Goal: Find specific page/section: Find specific page/section

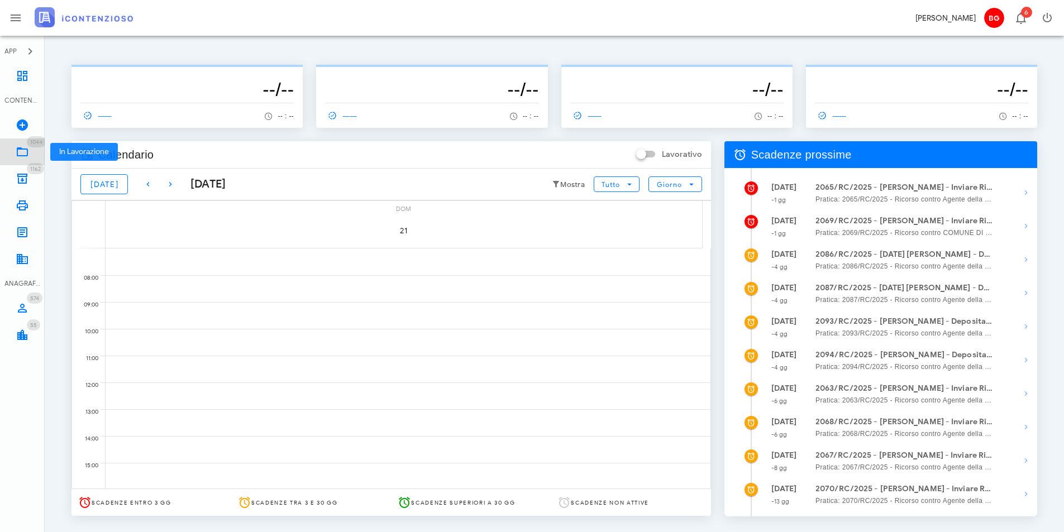
click at [28, 153] on icon at bounding box center [22, 151] width 13 height 13
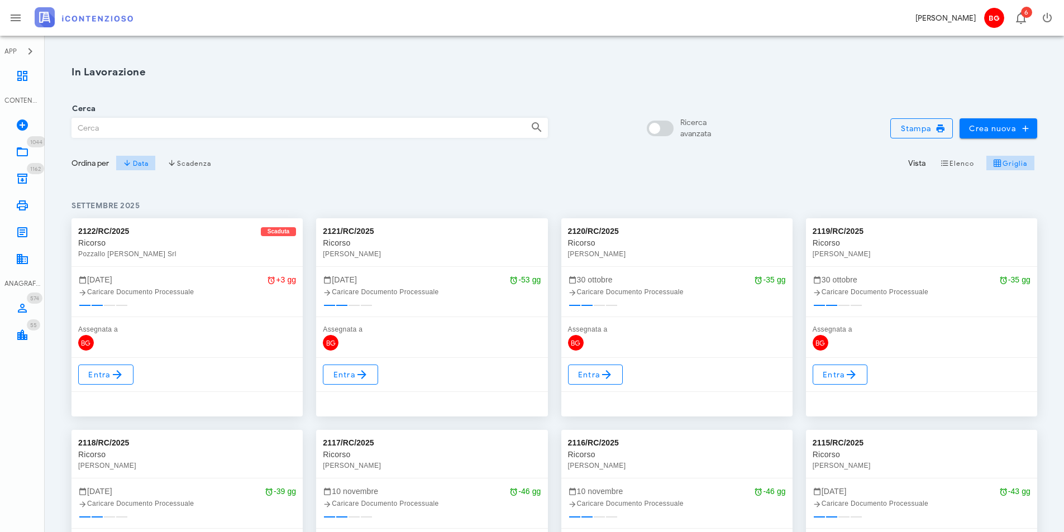
click at [123, 127] on input "Cerca" at bounding box center [297, 127] width 450 height 19
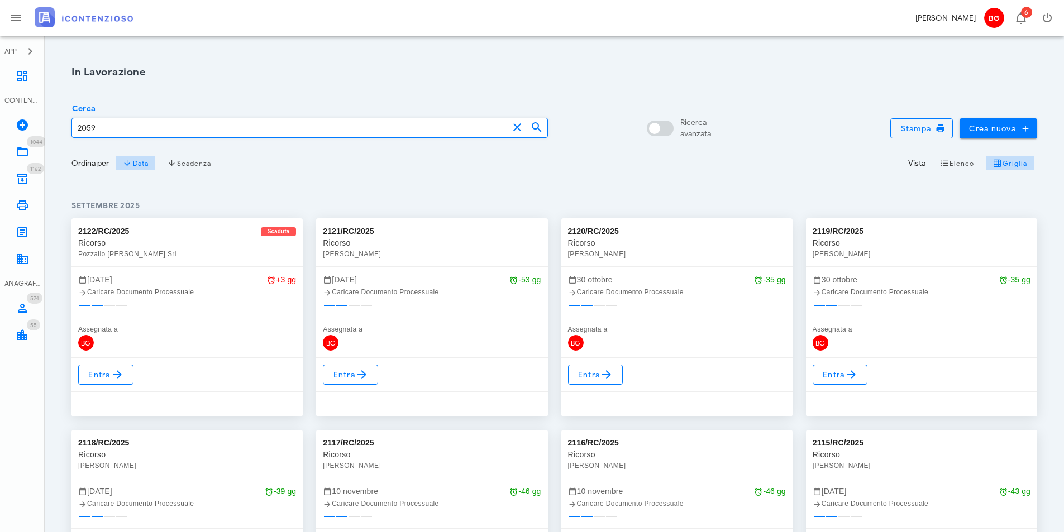
type input "2059"
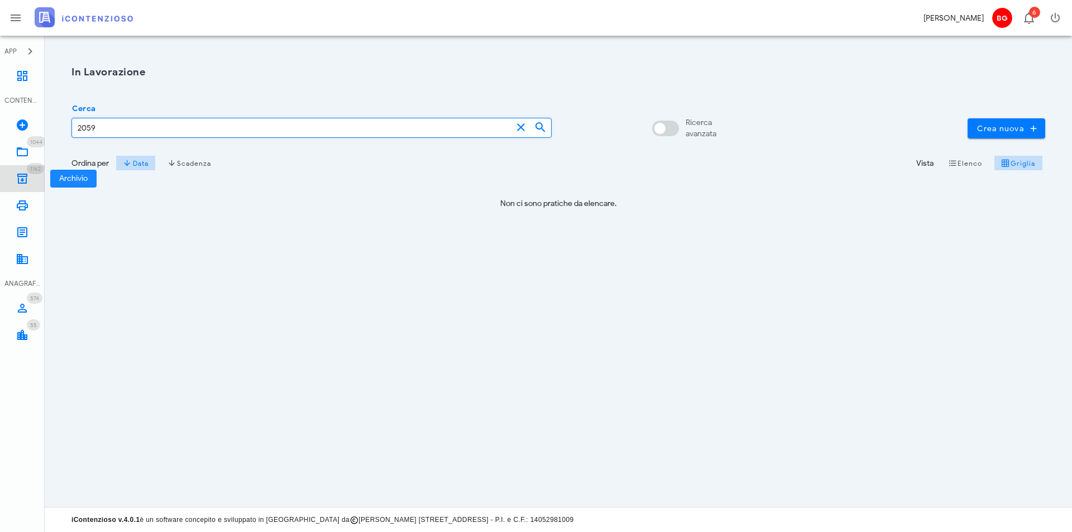
click at [29, 176] on link "1162 Archivio 1162" at bounding box center [22, 178] width 45 height 27
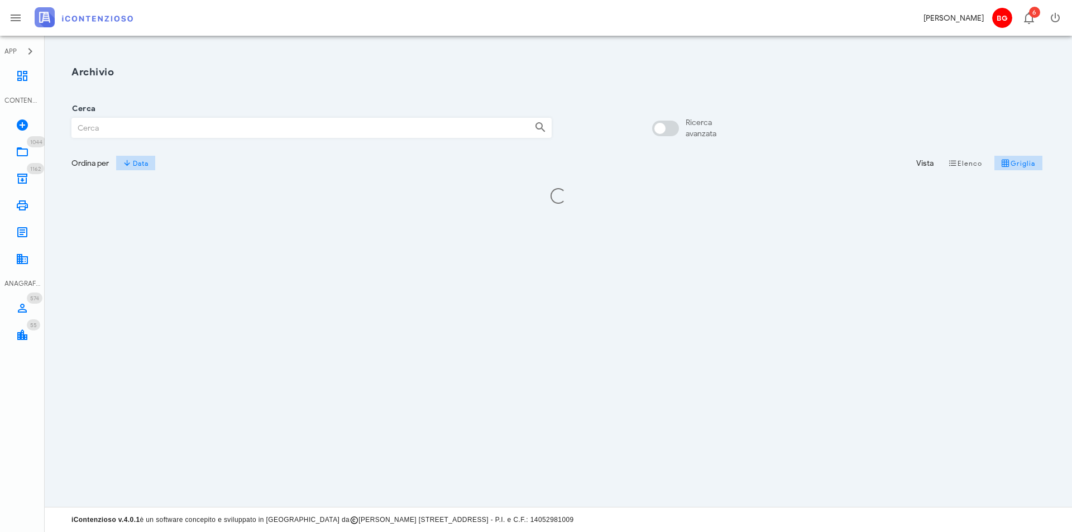
click at [217, 126] on input "Cerca" at bounding box center [299, 127] width 454 height 19
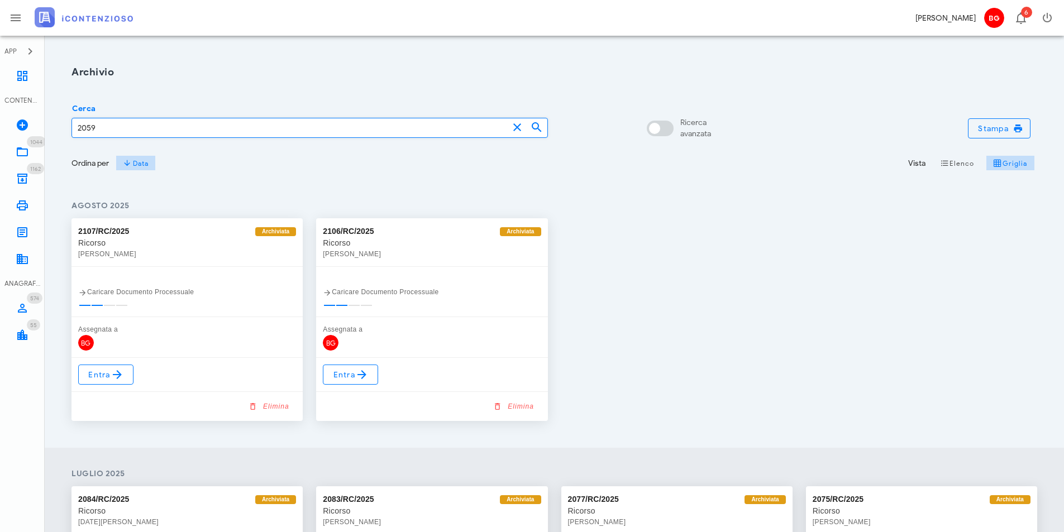
type input "2059"
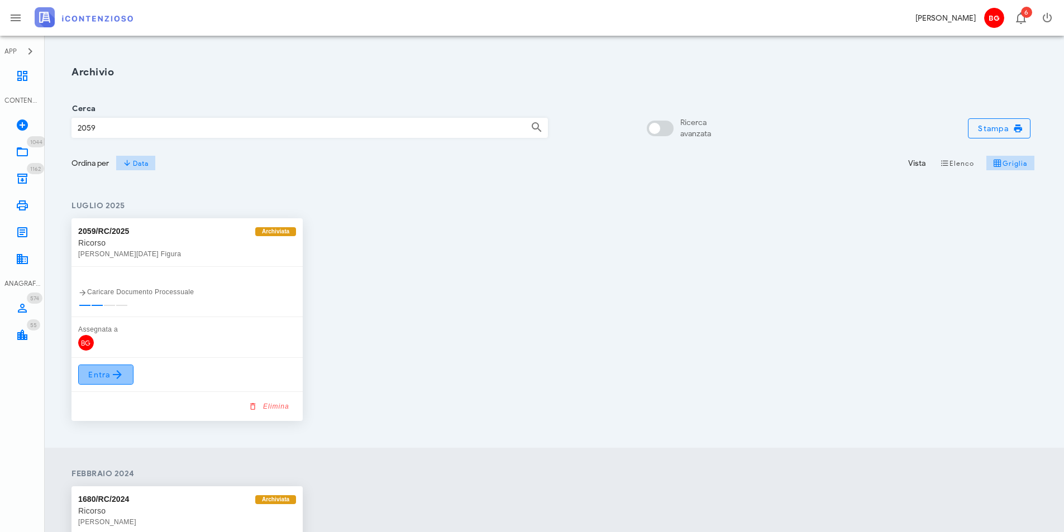
click at [120, 375] on icon at bounding box center [117, 374] width 13 height 13
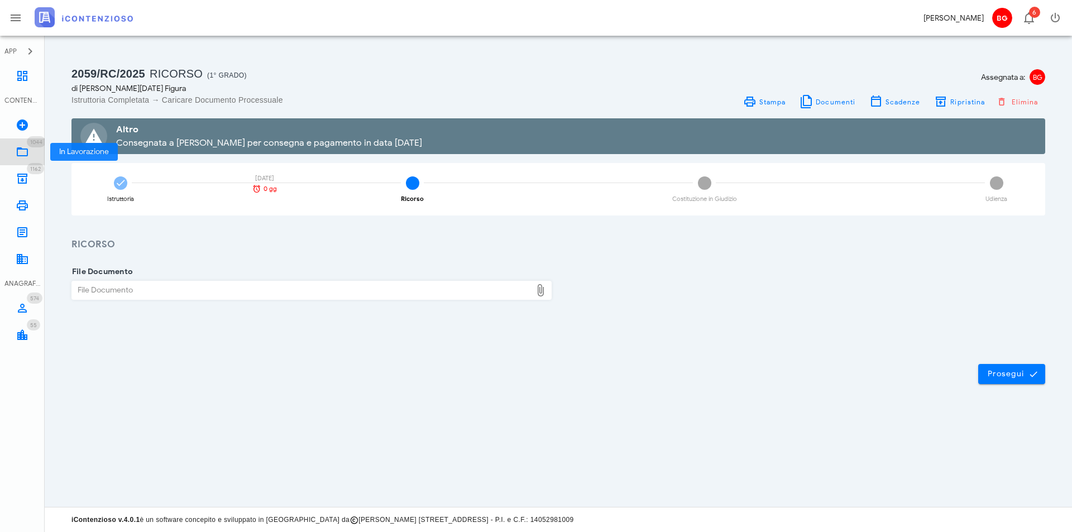
click at [29, 155] on link "1044 In Lavorazione 1044" at bounding box center [22, 152] width 45 height 27
